Goal: Find specific page/section: Find specific page/section

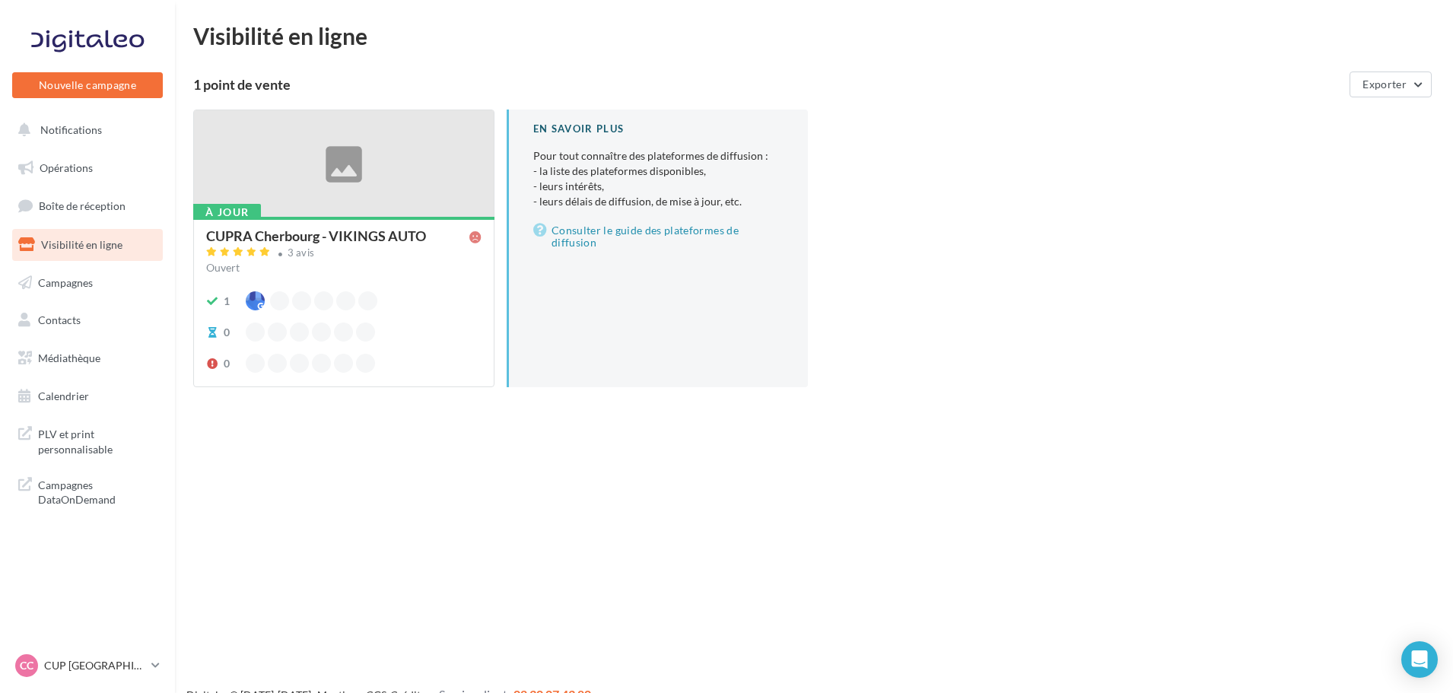
click at [86, 187] on ul "Opérations Boîte de réception Visibilité en ligne Campagnes Contacts Mes cibles…" at bounding box center [87, 282] width 163 height 272
click at [91, 205] on span "Boîte de réception" at bounding box center [82, 205] width 87 height 13
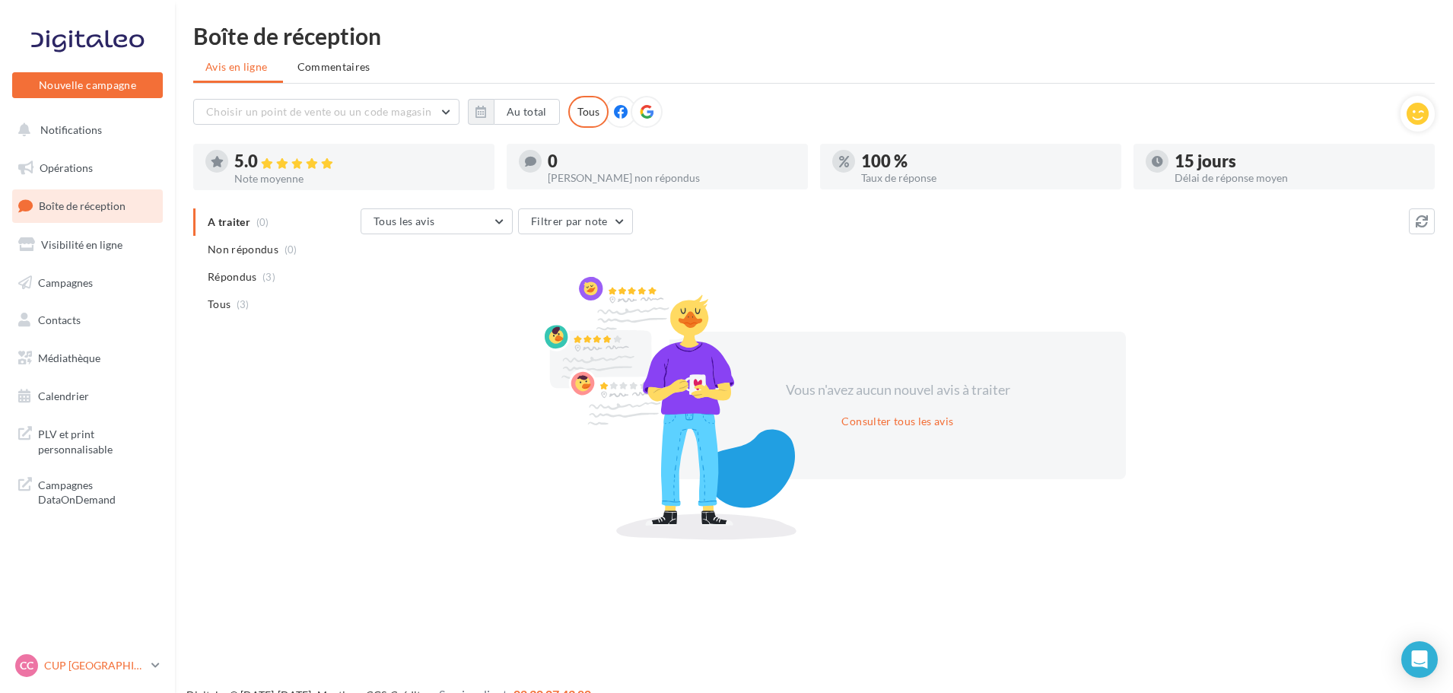
click at [98, 670] on p "CUP [GEOGRAPHIC_DATA]" at bounding box center [94, 665] width 101 height 15
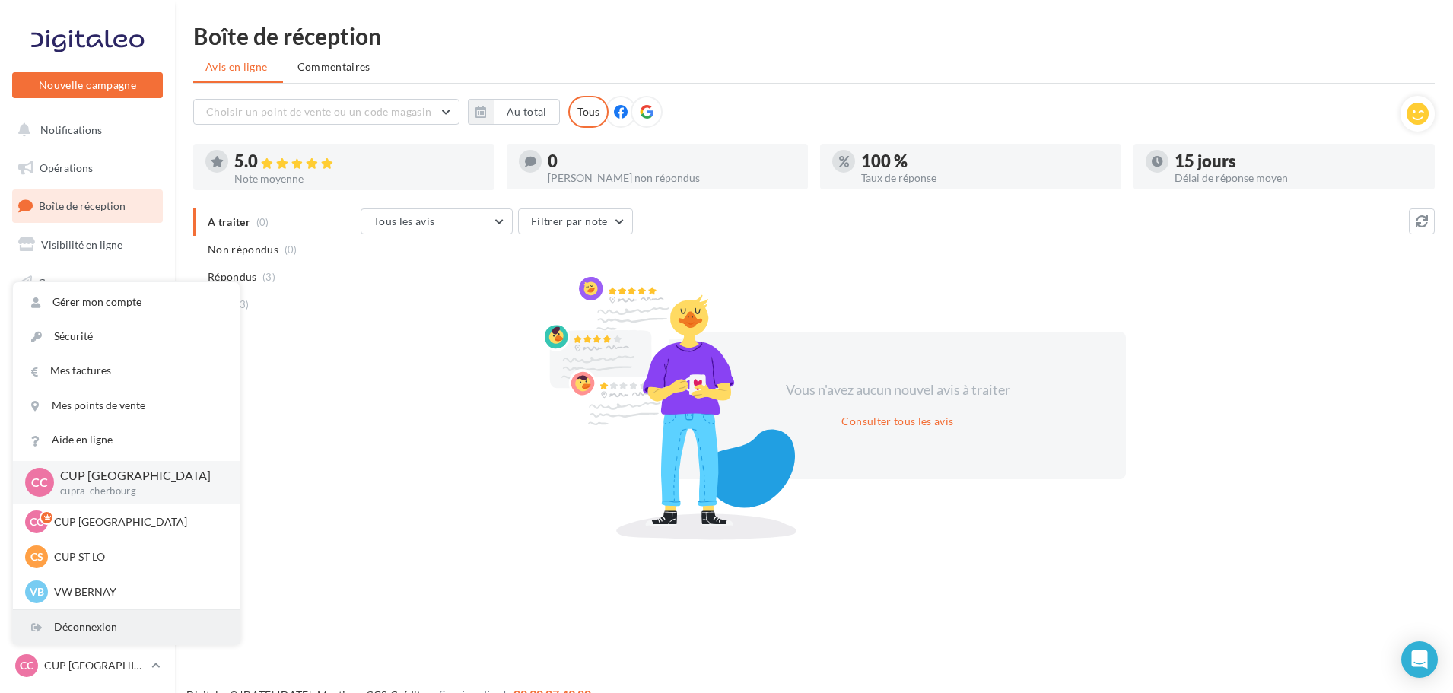
click at [107, 618] on div "Déconnexion" at bounding box center [126, 627] width 227 height 34
